Goal: Navigation & Orientation: Find specific page/section

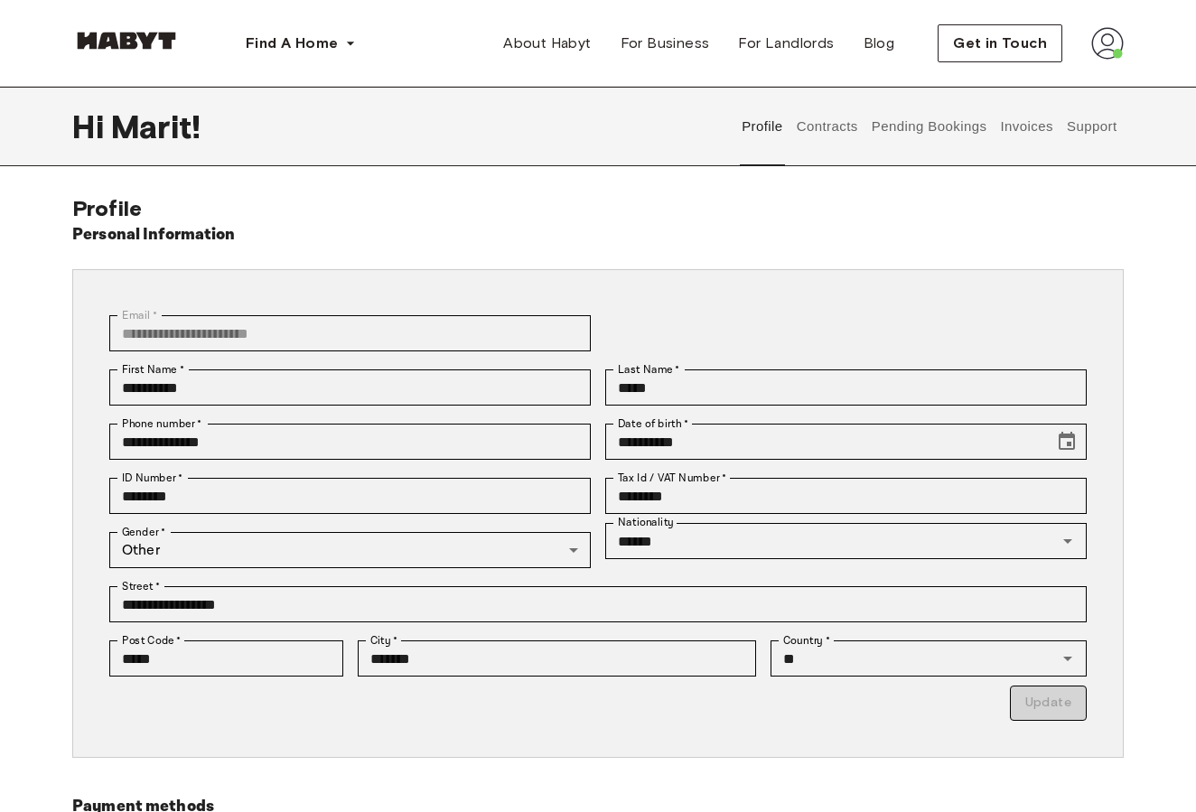
click at [829, 134] on button "Contracts" at bounding box center [827, 126] width 66 height 79
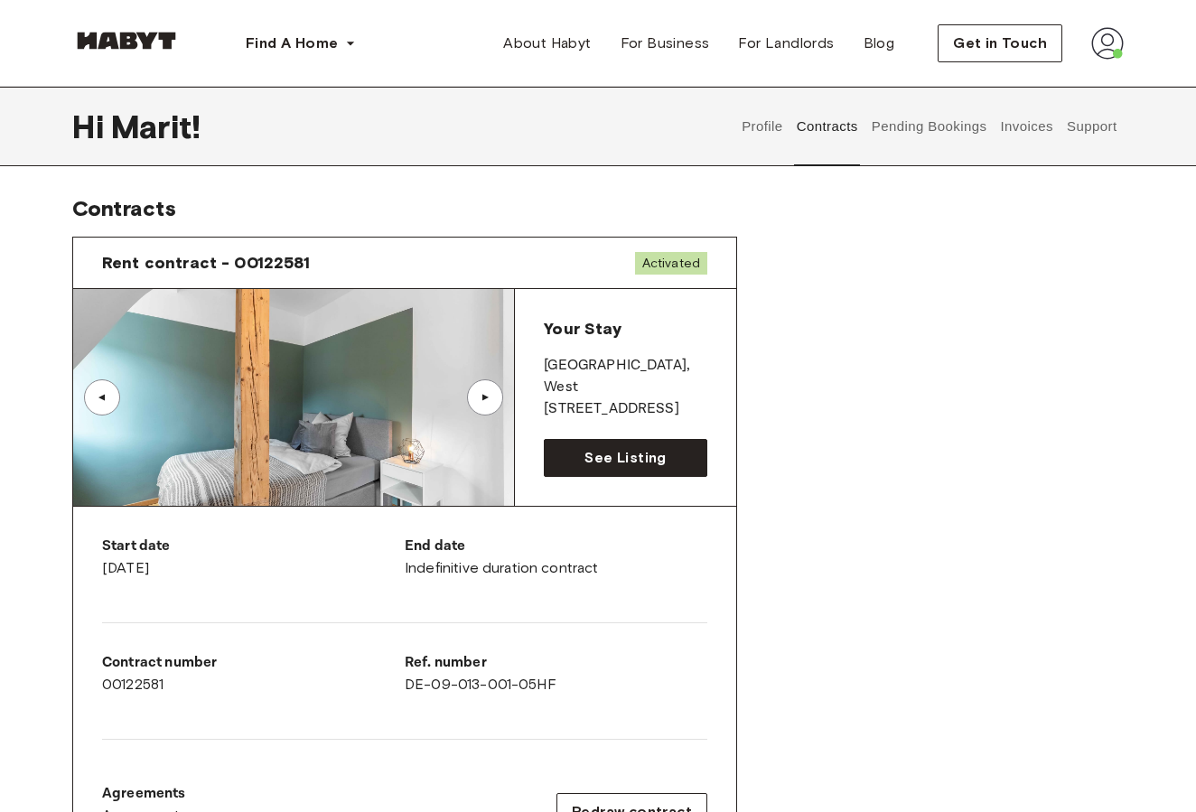
click at [1081, 128] on button "Support" at bounding box center [1091, 126] width 55 height 79
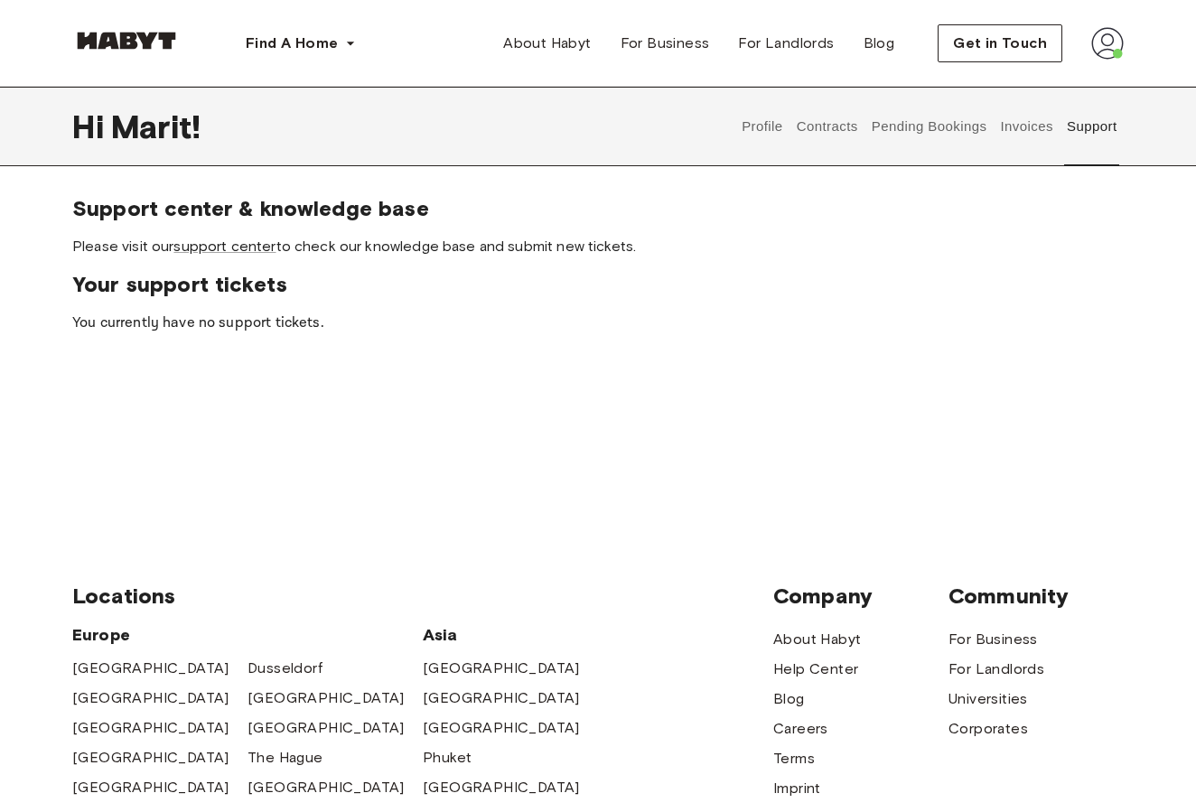
click at [765, 120] on button "Profile" at bounding box center [763, 126] width 46 height 79
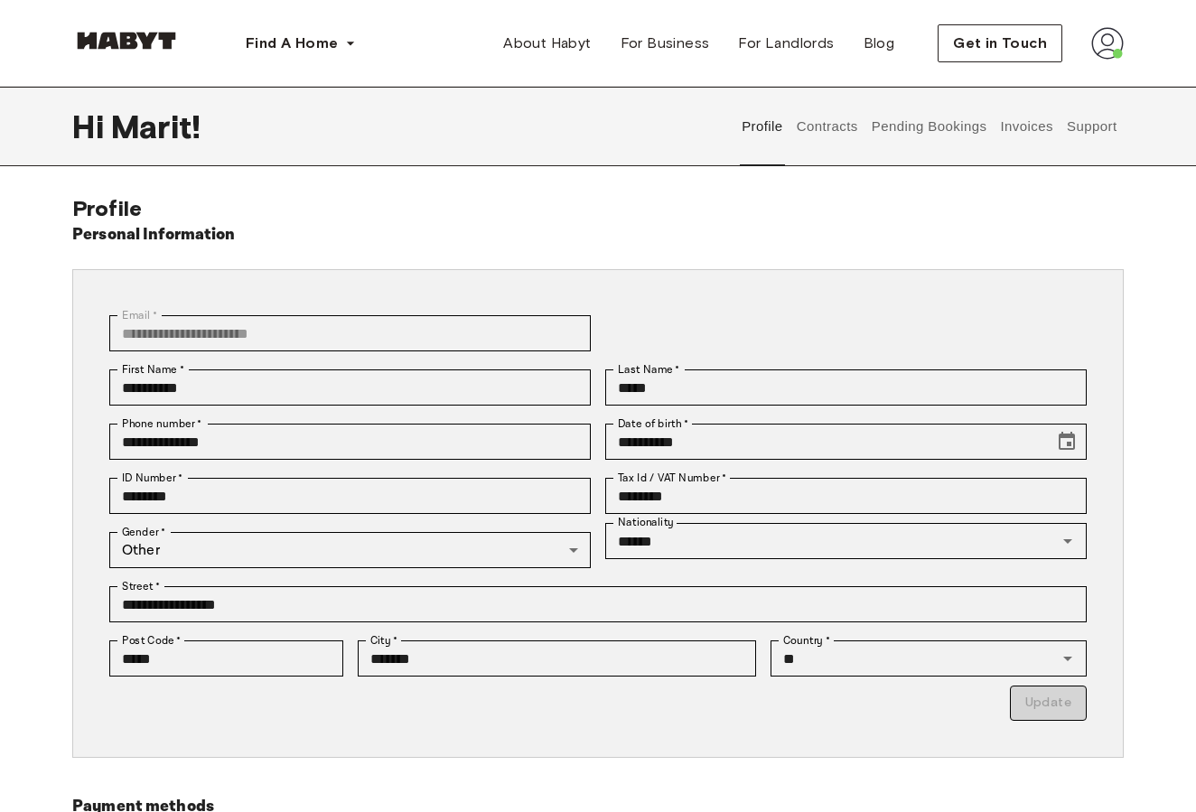
click at [841, 137] on button "Contracts" at bounding box center [827, 126] width 66 height 79
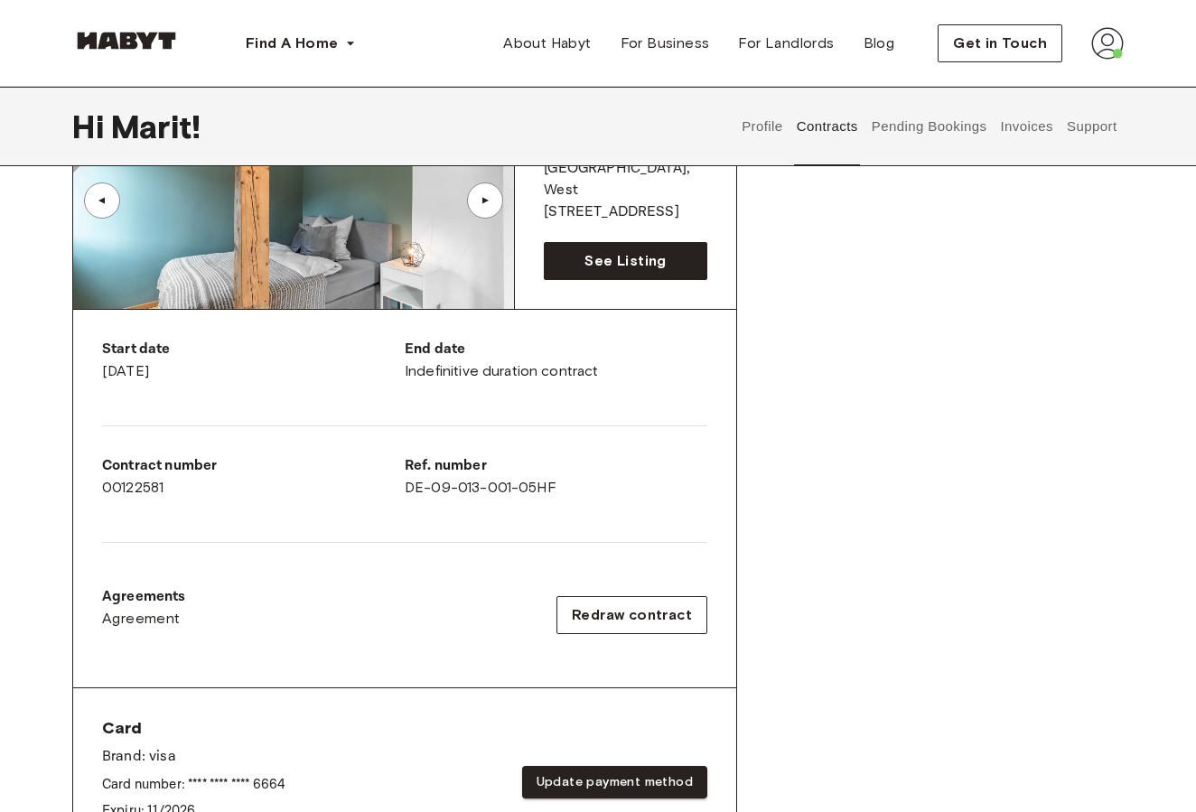
scroll to position [202, 0]
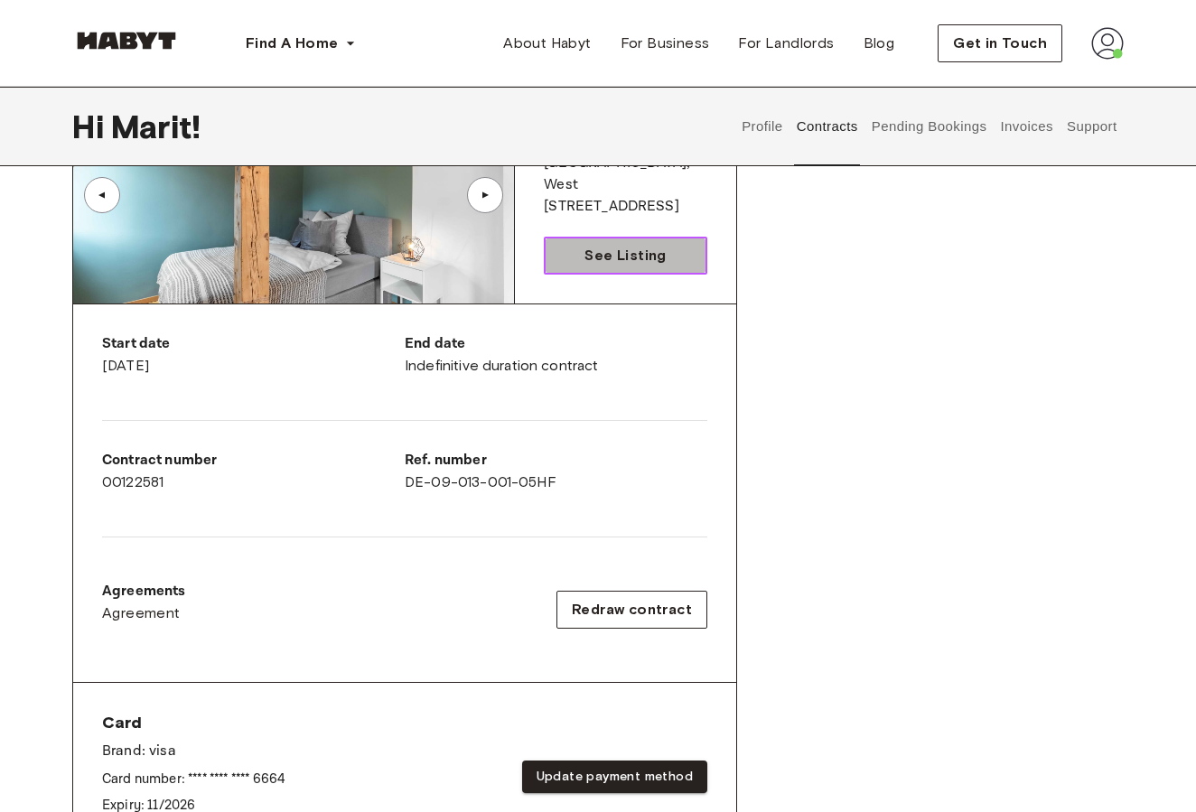
click at [638, 264] on span "See Listing" at bounding box center [624, 256] width 81 height 22
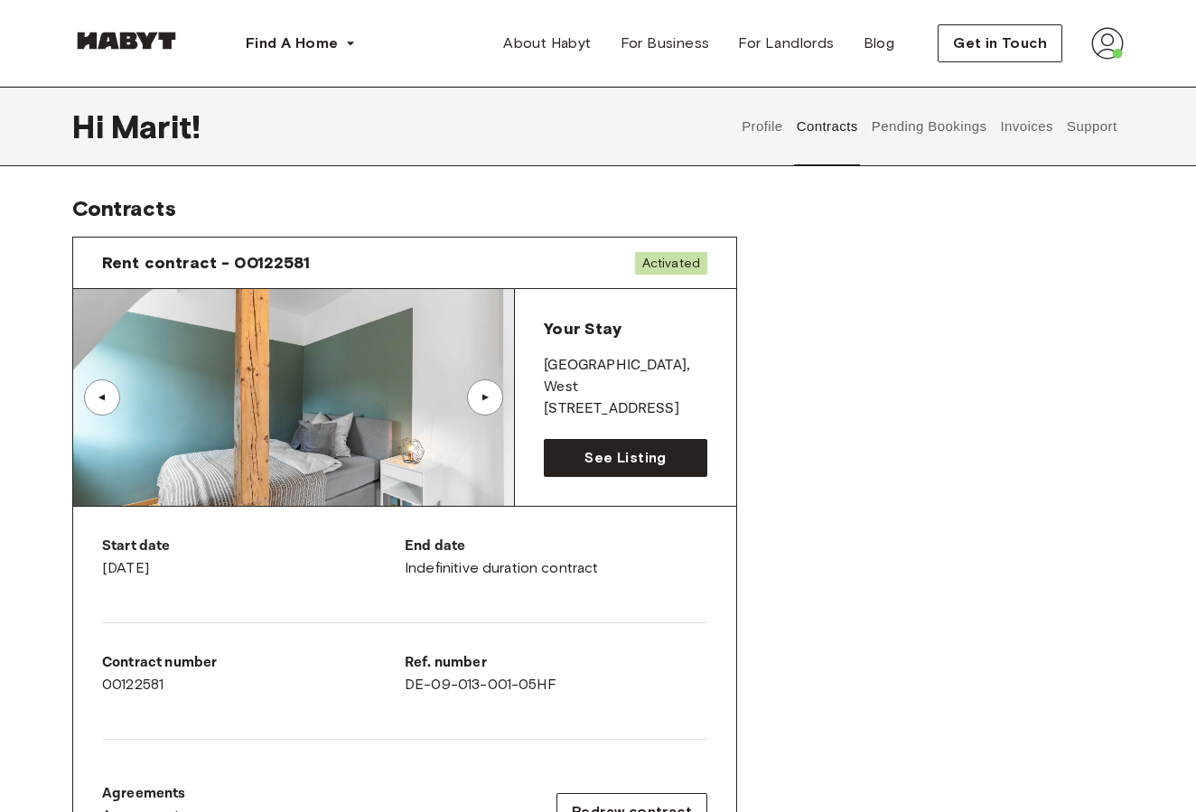
click at [1110, 46] on img at bounding box center [1107, 43] width 33 height 33
click at [1109, 46] on img at bounding box center [1107, 43] width 33 height 33
click at [1018, 124] on button "Invoices" at bounding box center [1026, 126] width 57 height 79
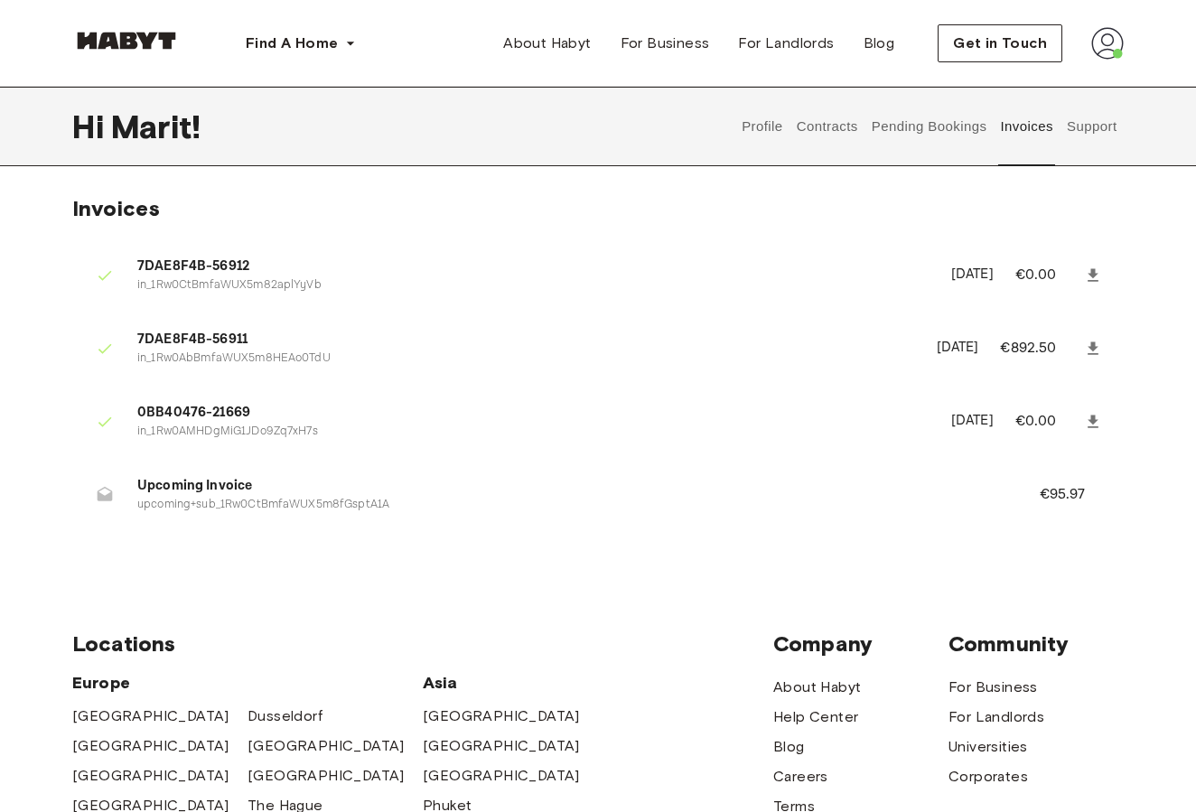
click at [207, 482] on span "Upcoming Invoice" at bounding box center [566, 486] width 859 height 21
click at [156, 497] on p "upcoming+sub_1Rw0CtBmfaWUX5m8fGsptA1A" at bounding box center [566, 505] width 859 height 17
click at [100, 495] on icon at bounding box center [105, 494] width 15 height 14
click at [674, 527] on ul "7DAE8F4B-56912 in_1Rw0CtBmfaWUX5m82aplYyVb [DATE] €0.00 7DAE8F4B-56911 in_1Rw0A…" at bounding box center [597, 390] width 1051 height 307
click at [1056, 487] on p "€95.97" at bounding box center [1074, 495] width 70 height 22
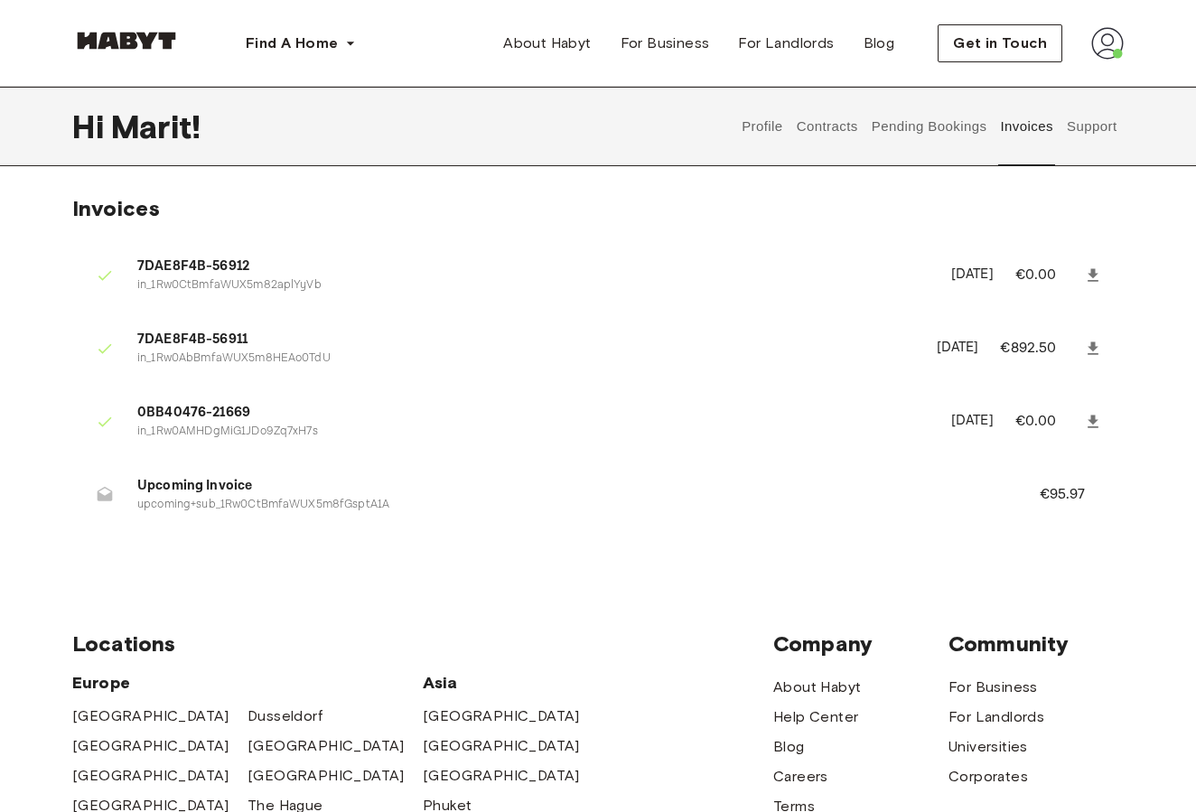
click at [1109, 126] on button "Support" at bounding box center [1091, 126] width 55 height 79
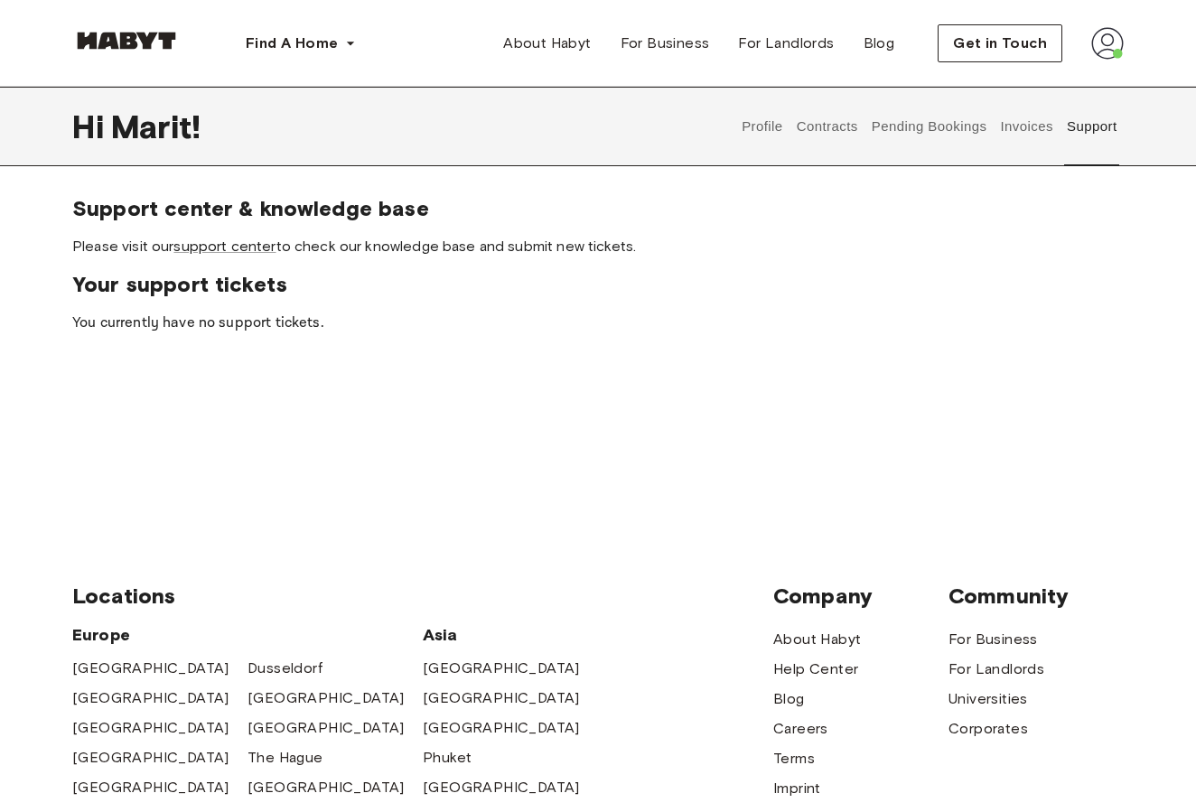
click at [929, 127] on button "Pending Bookings" at bounding box center [929, 126] width 120 height 79
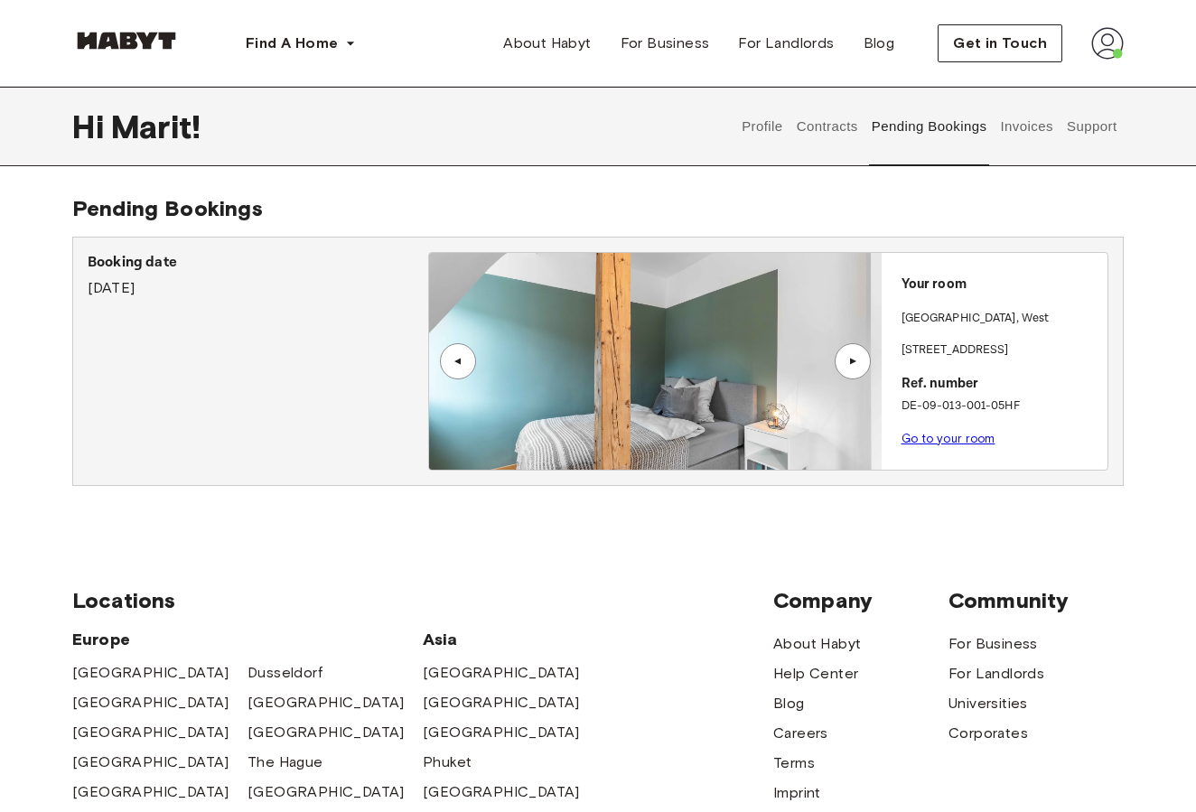
click at [855, 362] on div "▲" at bounding box center [852, 361] width 18 height 11
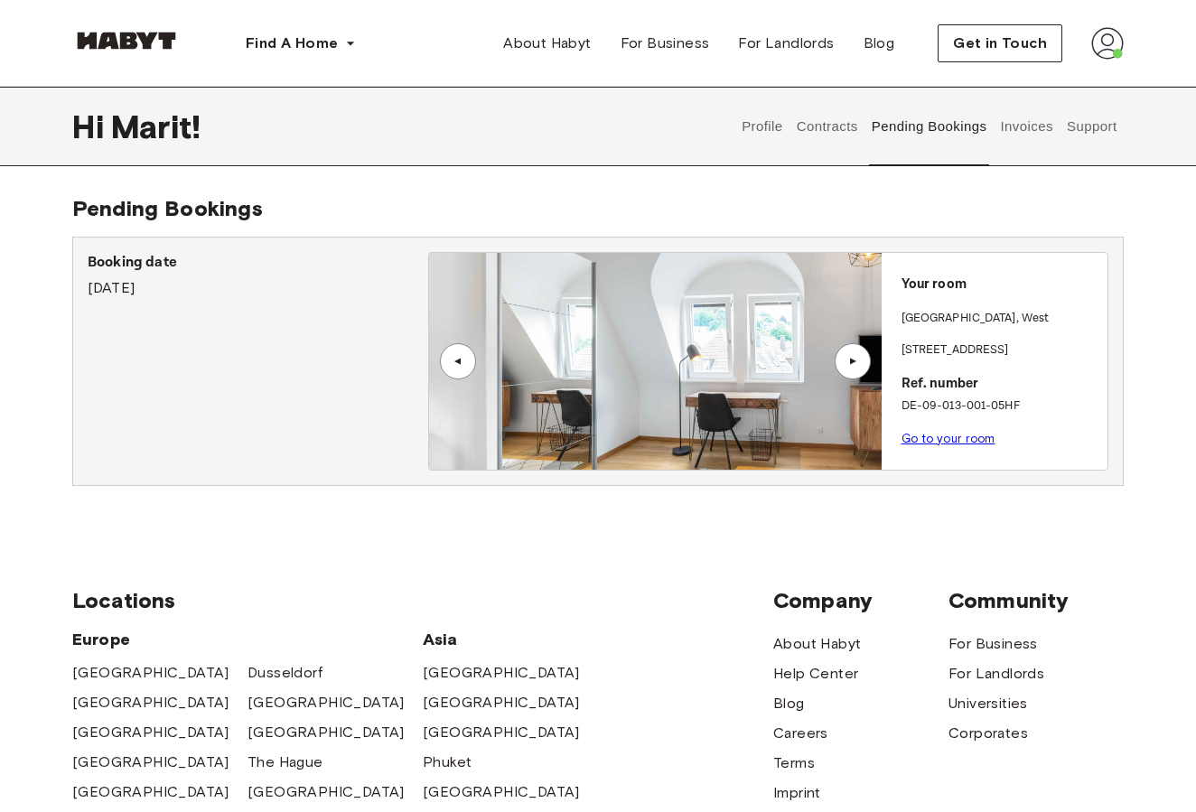
click at [855, 362] on div "▲" at bounding box center [852, 361] width 18 height 11
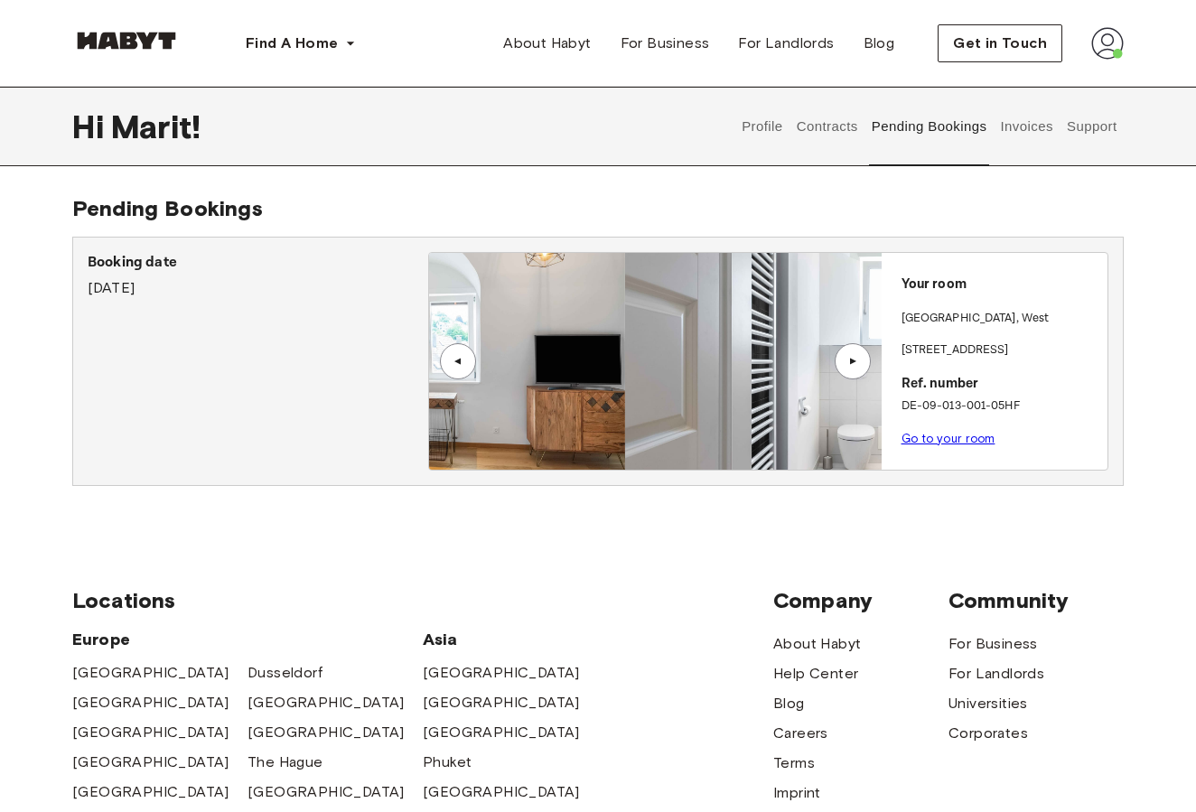
click at [855, 362] on div "▲" at bounding box center [852, 361] width 18 height 11
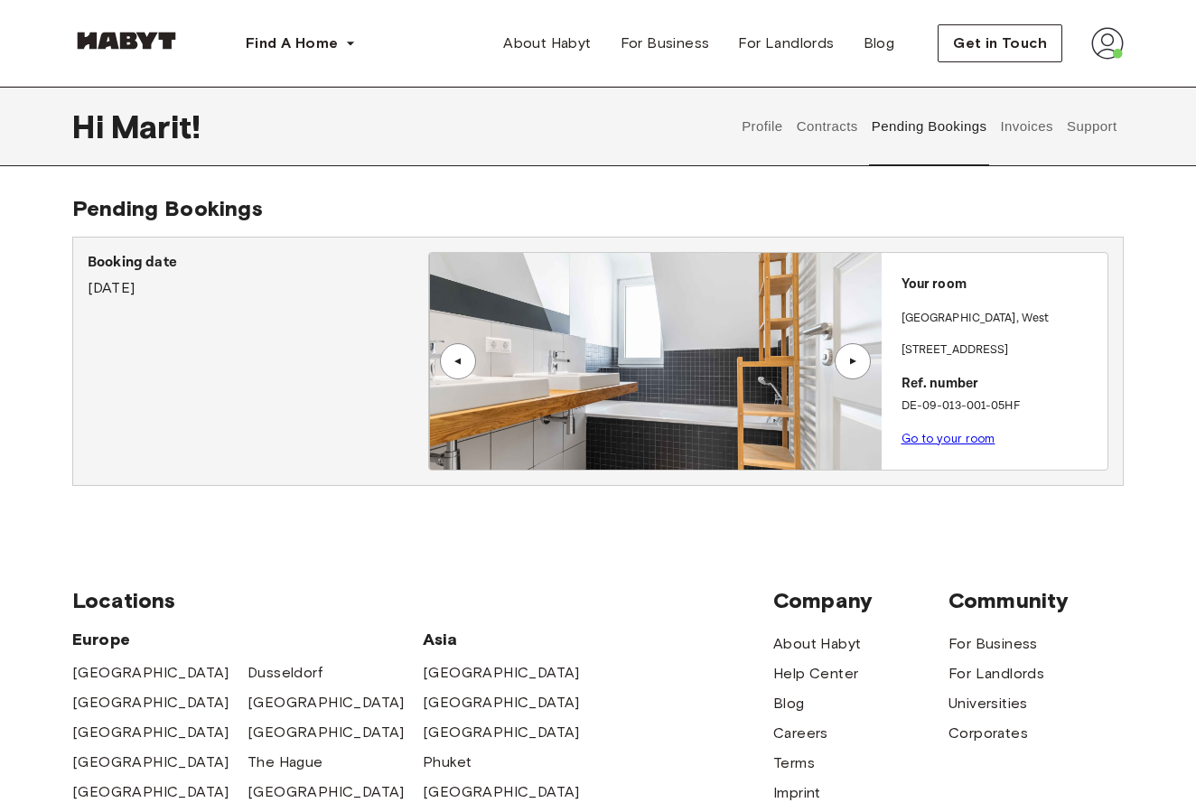
click at [831, 125] on button "Contracts" at bounding box center [827, 126] width 66 height 79
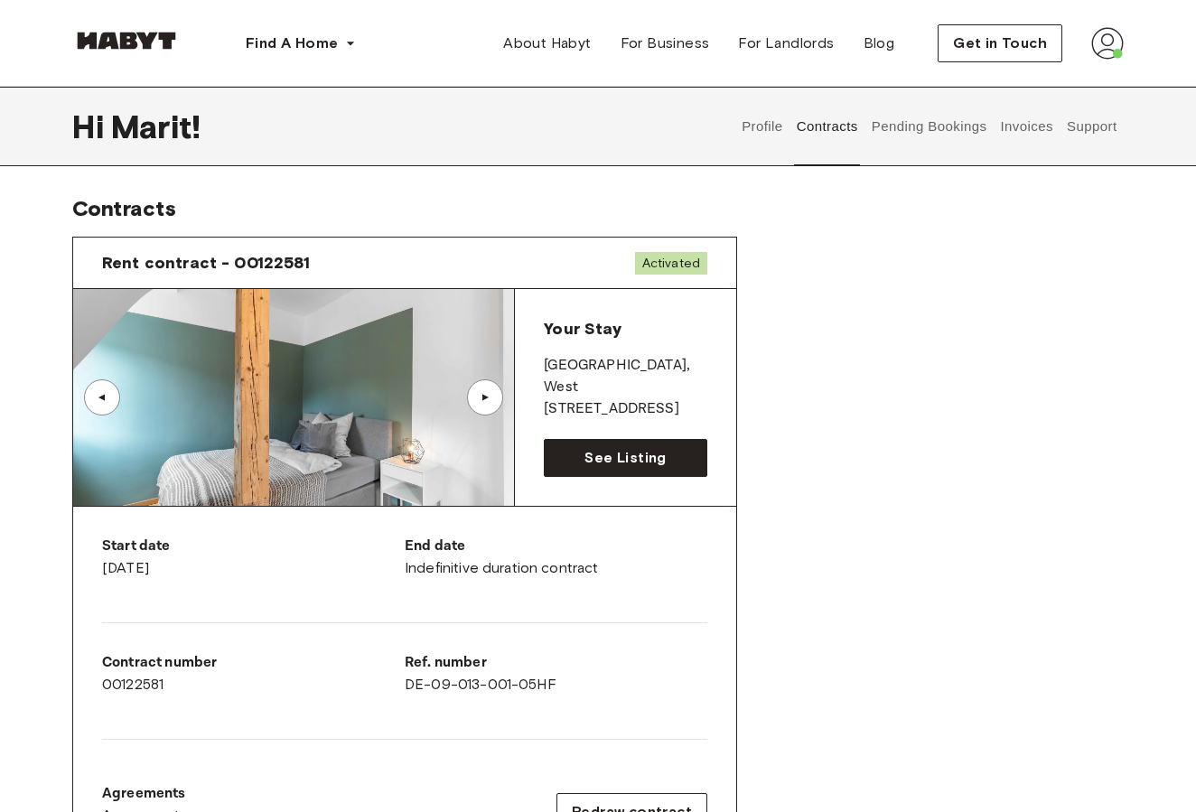
click at [1090, 128] on button "Support" at bounding box center [1091, 126] width 55 height 79
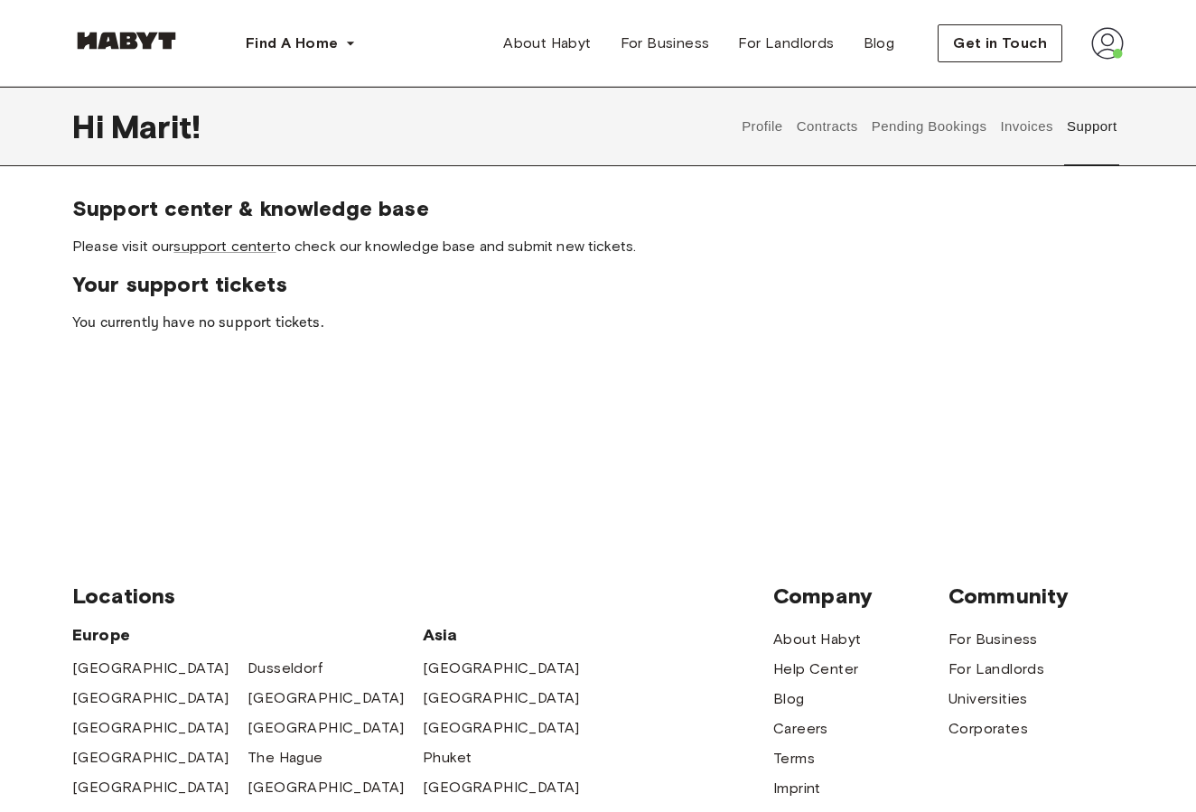
click at [233, 256] on span "Please visit our support center to check our knowledge base and submit new tick…" at bounding box center [597, 247] width 1051 height 20
click at [236, 252] on link "support center" at bounding box center [224, 245] width 102 height 17
